Goal: Navigation & Orientation: Find specific page/section

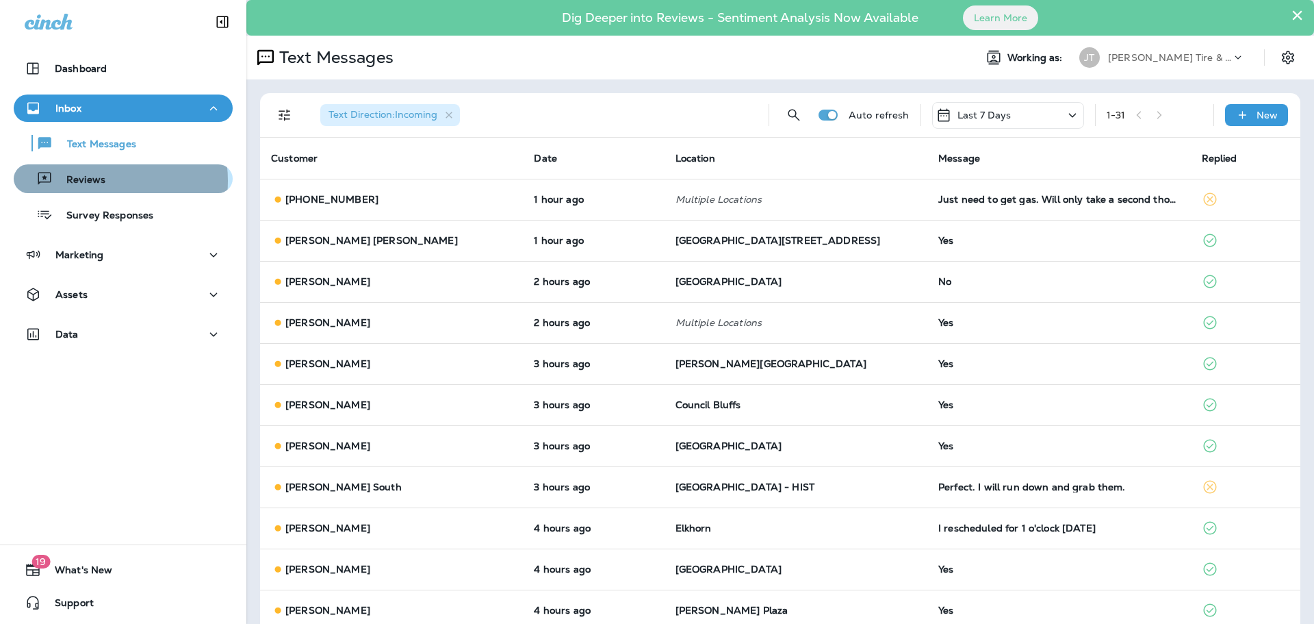
click at [99, 181] on p "Reviews" at bounding box center [79, 180] width 53 height 13
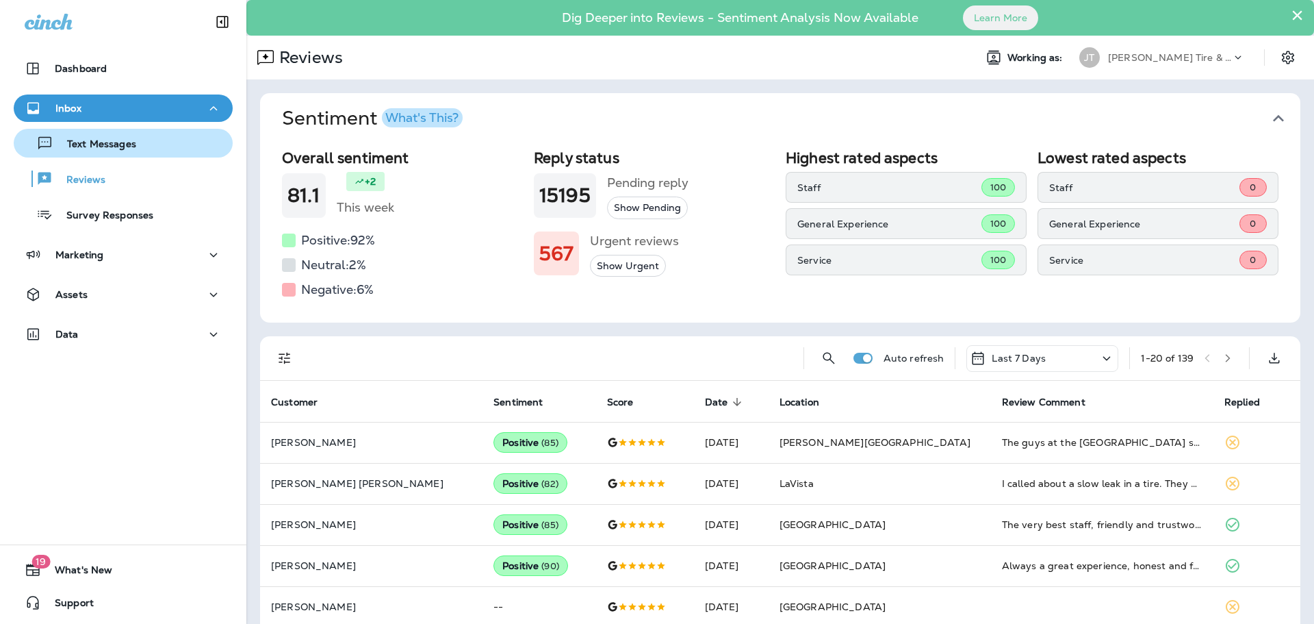
click at [110, 145] on p "Text Messages" at bounding box center [94, 144] width 83 height 13
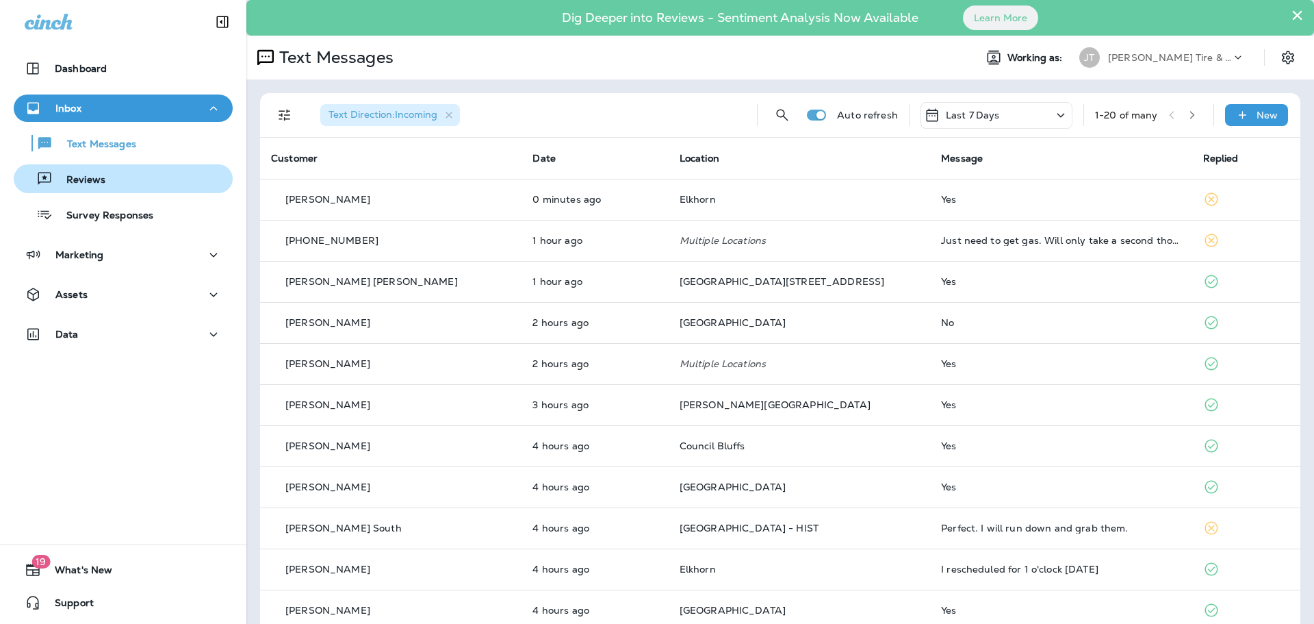
click at [129, 179] on div "Reviews" at bounding box center [123, 178] width 208 height 21
